Goal: Find contact information: Find contact information

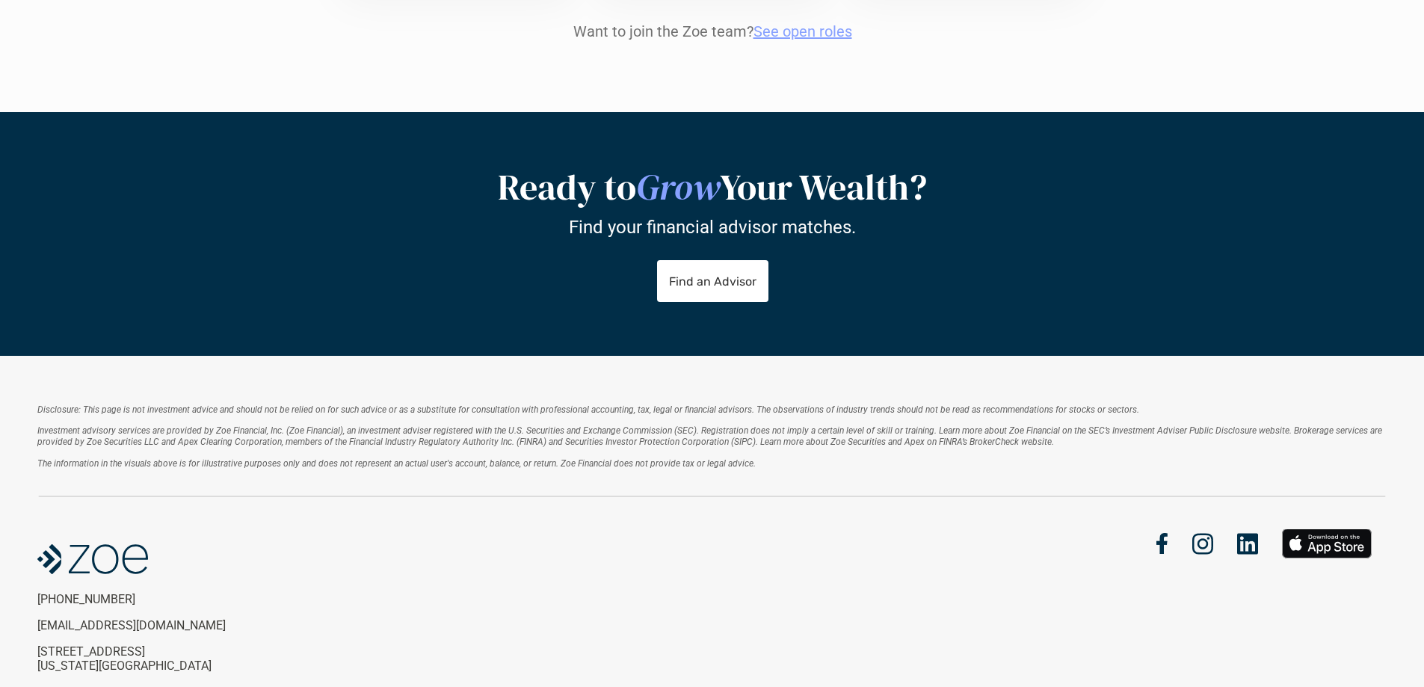
scroll to position [1857, 0]
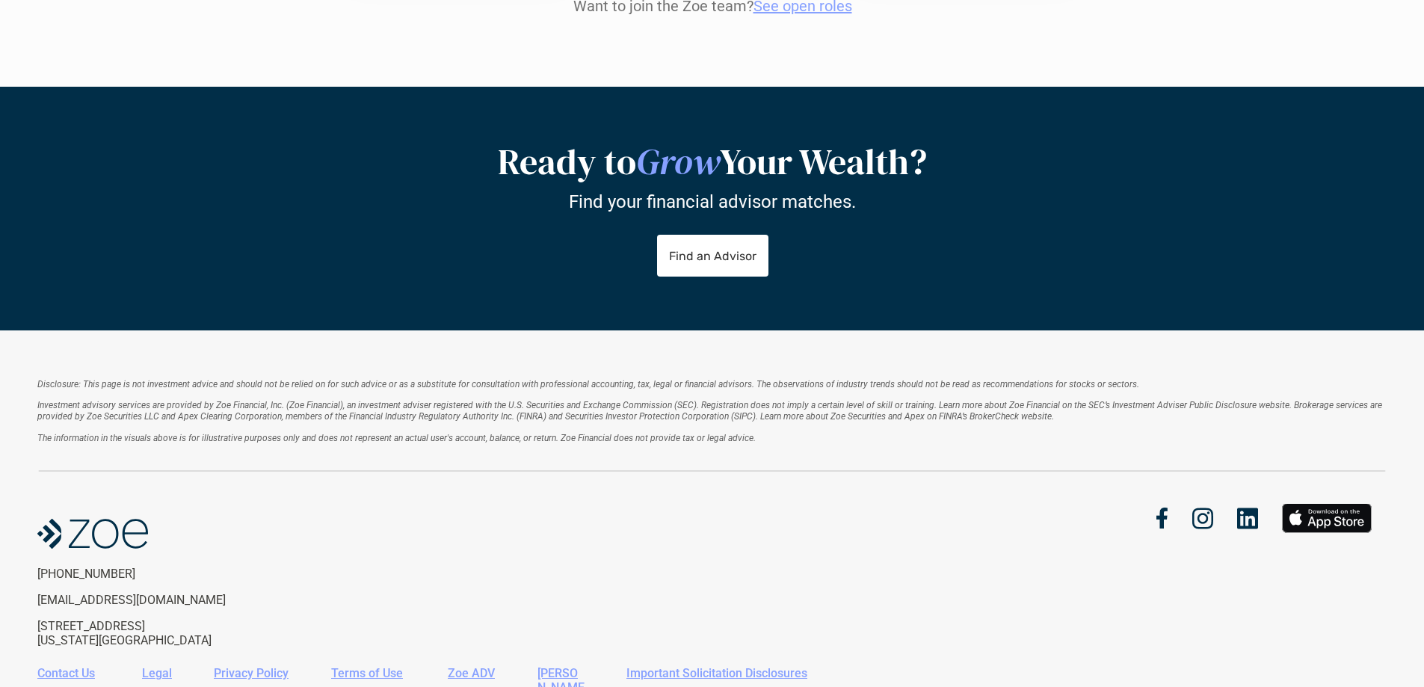
click at [87, 666] on link "Contact Us" at bounding box center [66, 673] width 58 height 14
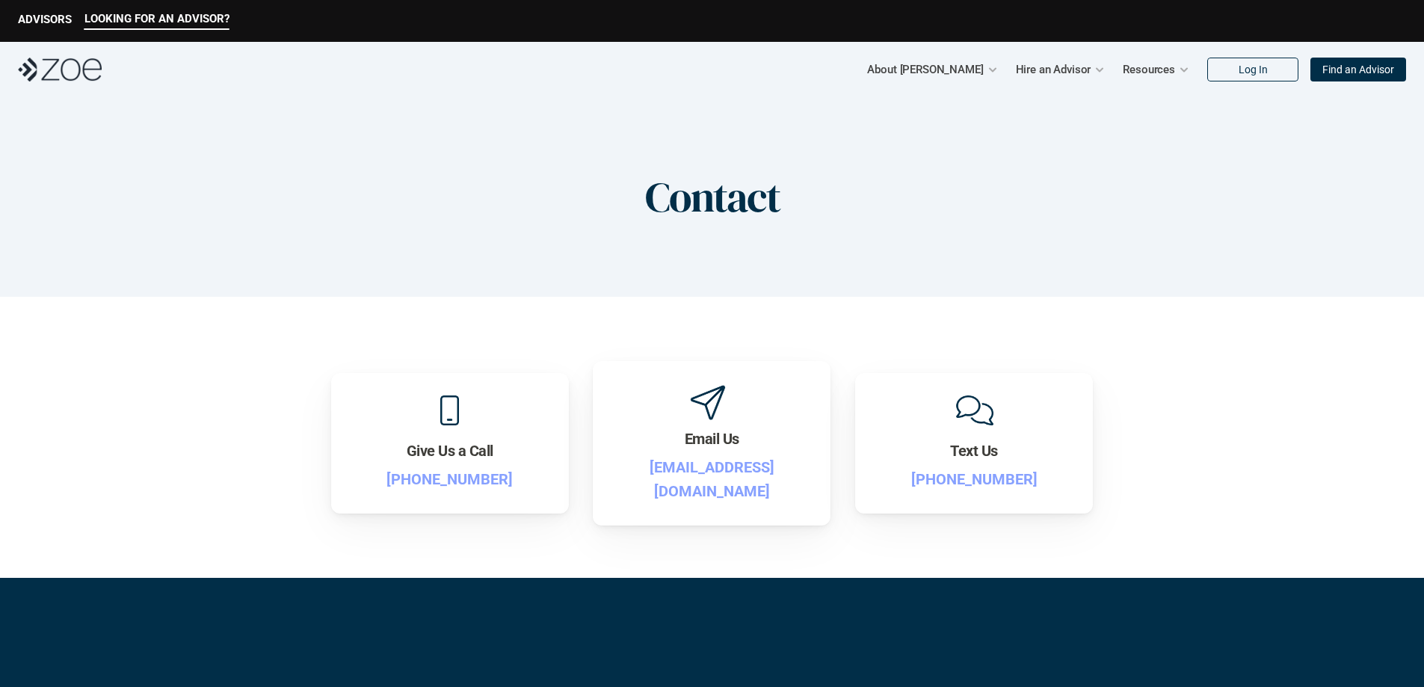
click at [64, 75] on img at bounding box center [60, 70] width 84 height 24
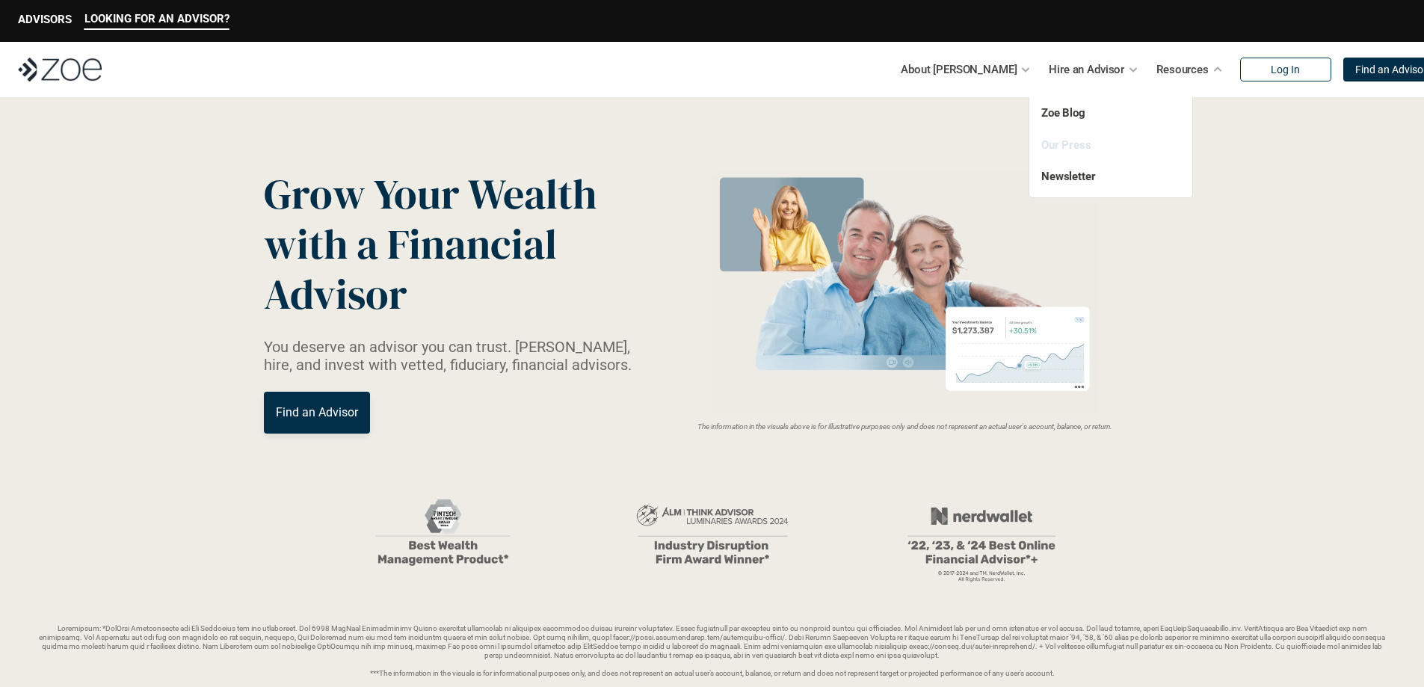
click at [1060, 149] on link "Our Press" at bounding box center [1066, 144] width 50 height 13
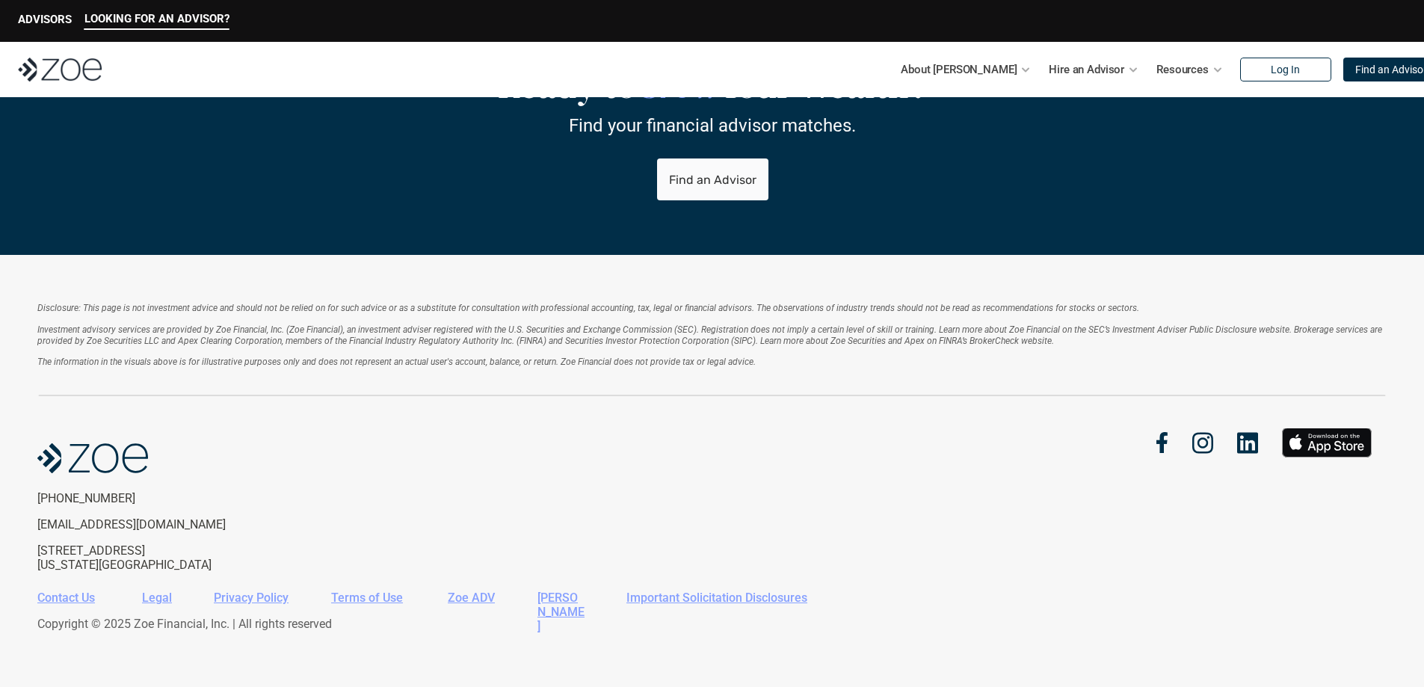
scroll to position [3143, 0]
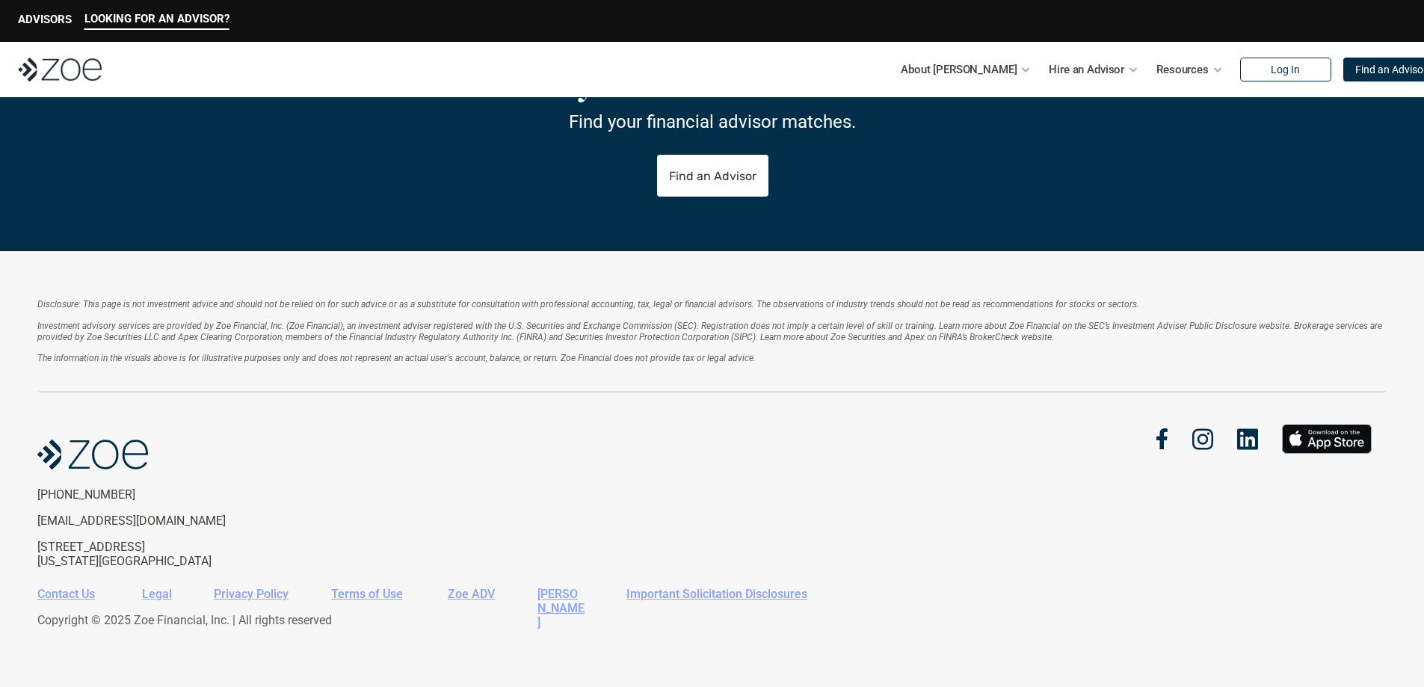
click at [478, 596] on link "Zoe ADV" at bounding box center [471, 594] width 47 height 14
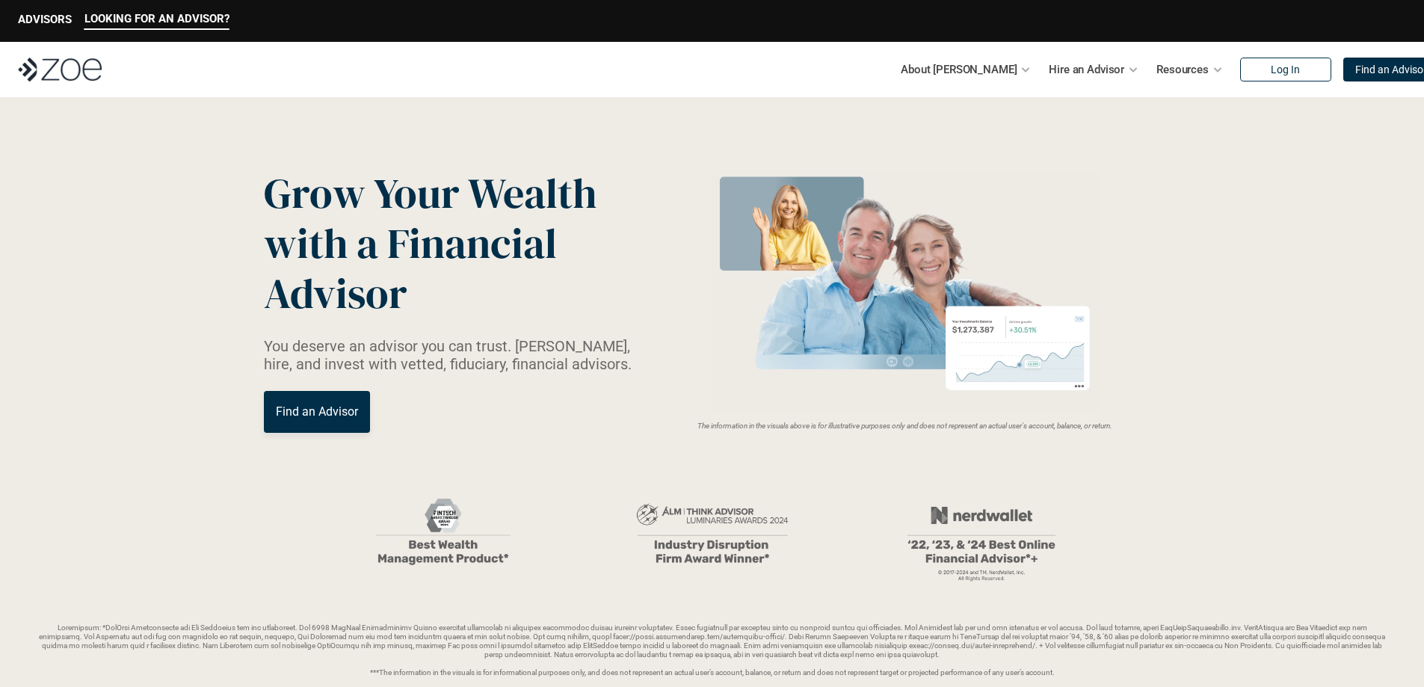
scroll to position [0, 0]
click at [53, 68] on img at bounding box center [60, 70] width 84 height 24
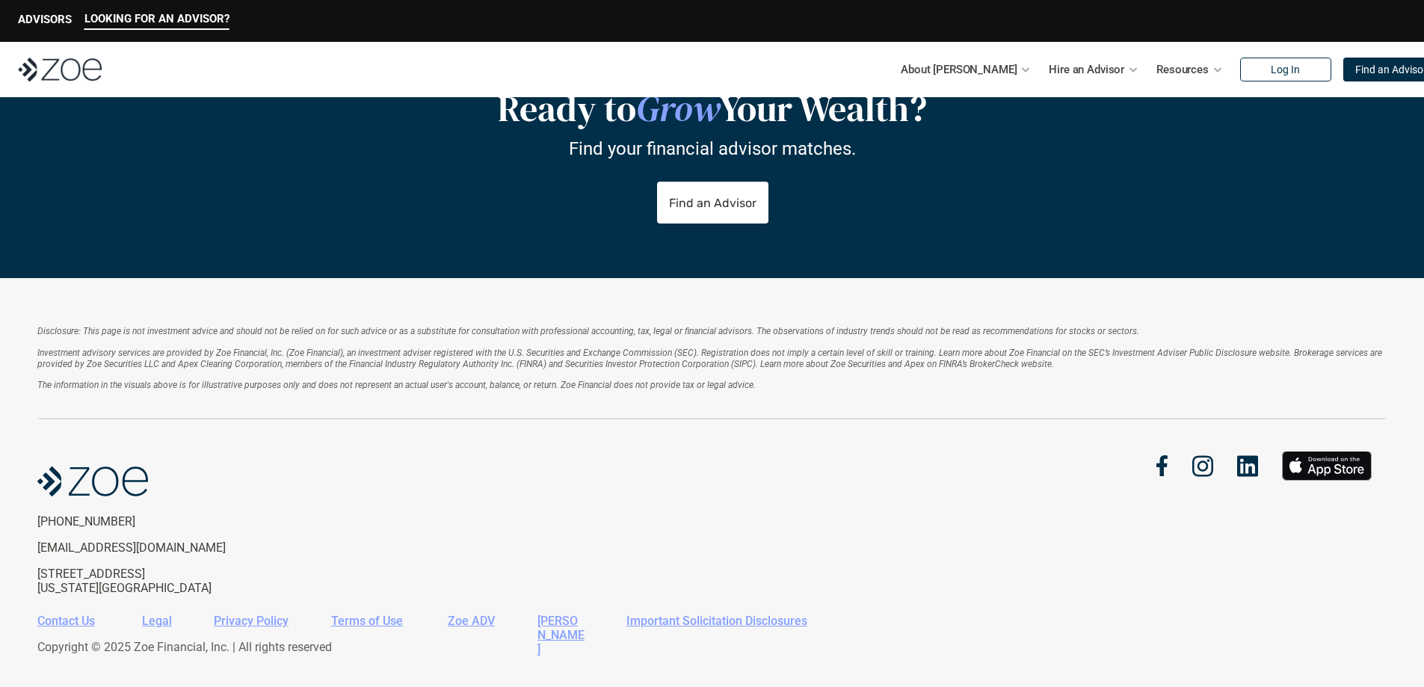
scroll to position [3143, 0]
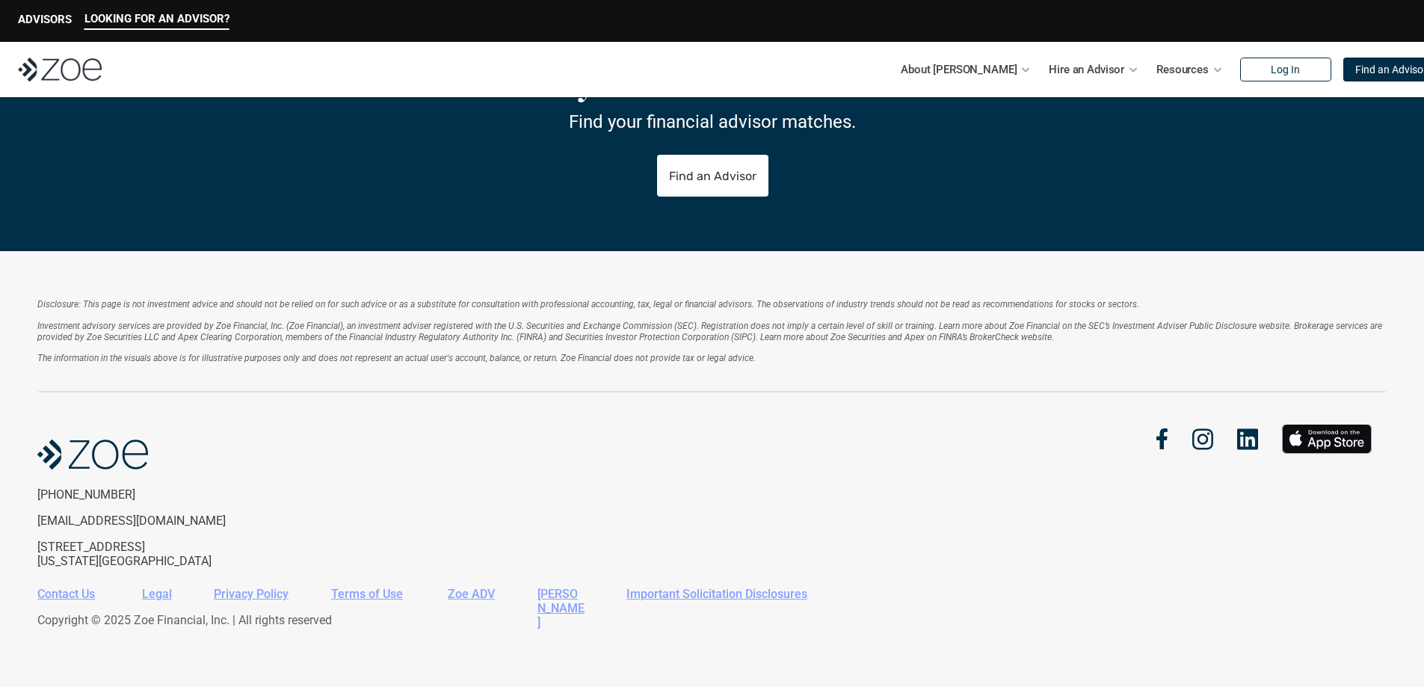
click at [87, 598] on link "Contact Us" at bounding box center [66, 594] width 58 height 14
